Goal: Information Seeking & Learning: Learn about a topic

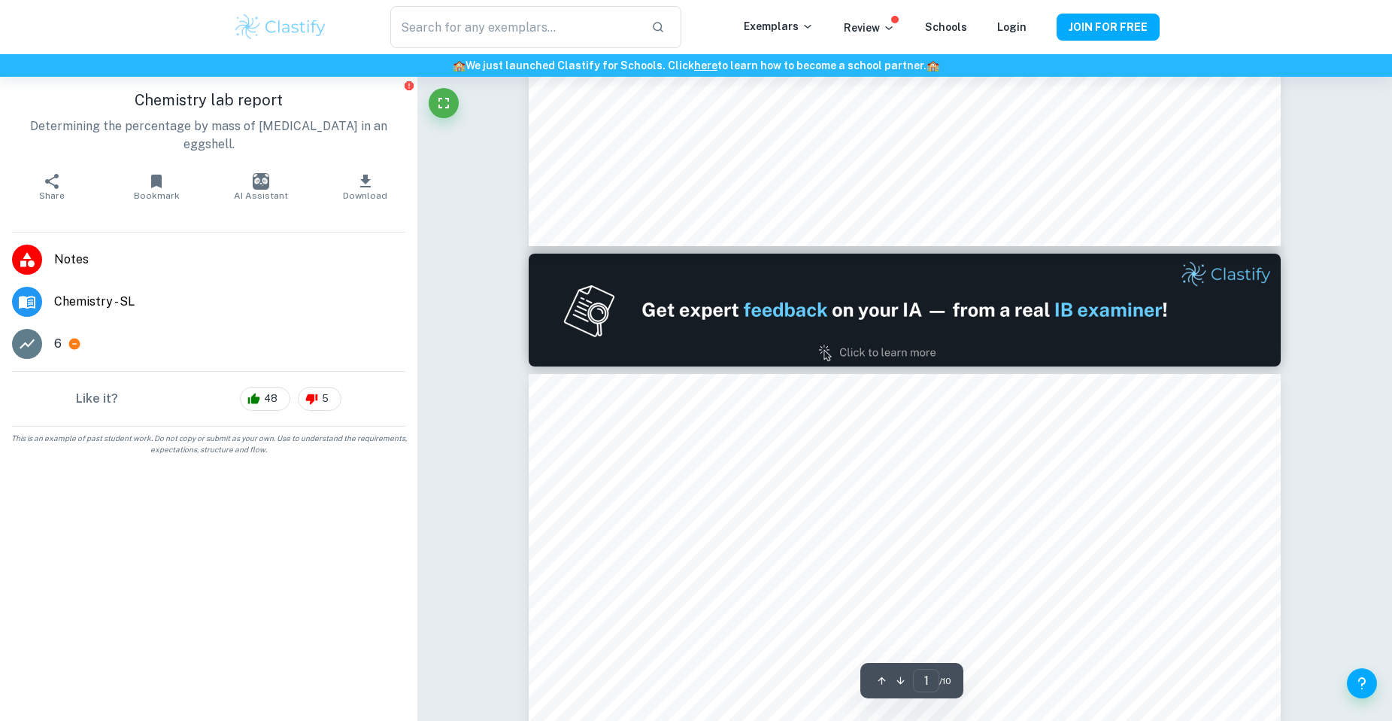
type input "2"
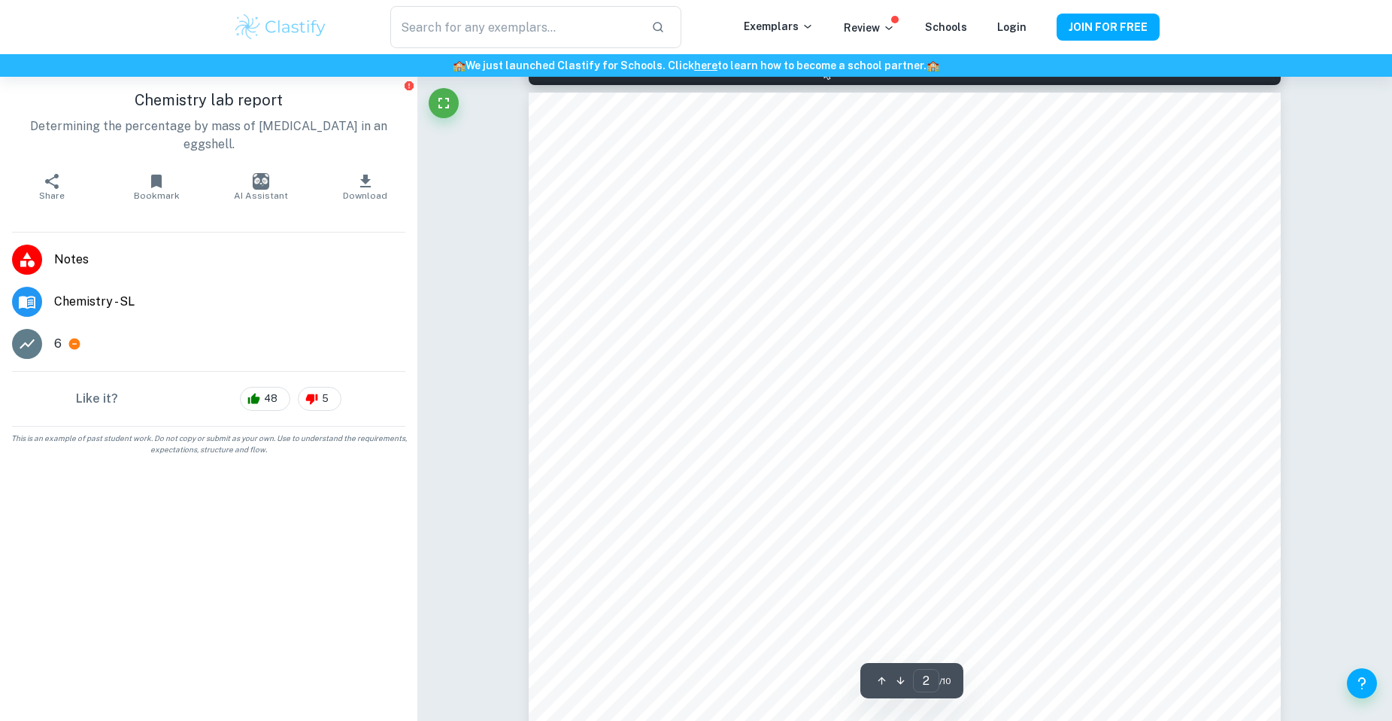
scroll to position [1437, 0]
